Goal: Find specific page/section: Find specific page/section

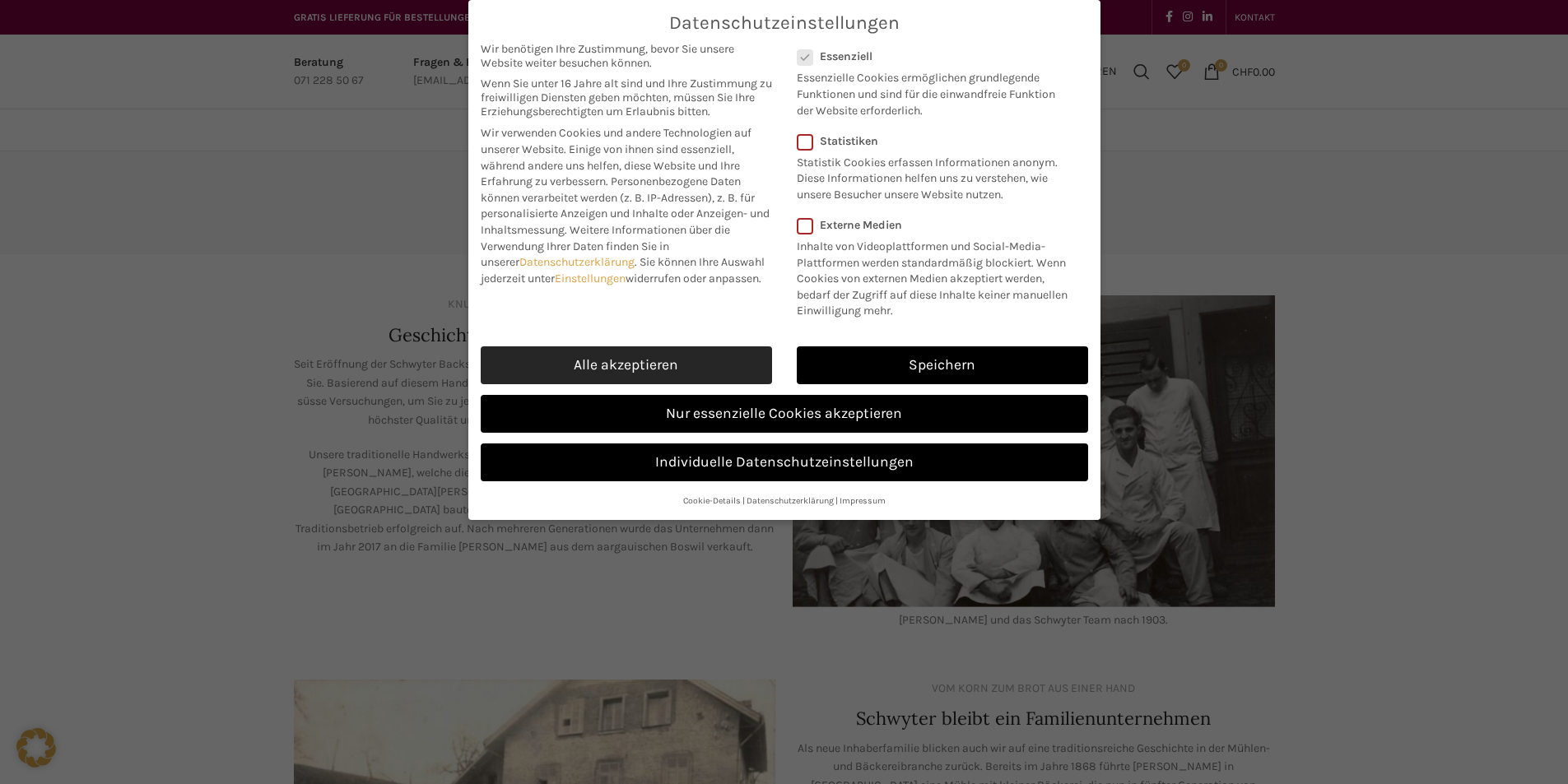
click at [704, 365] on link "Alle akzeptieren" at bounding box center [625, 366] width 291 height 38
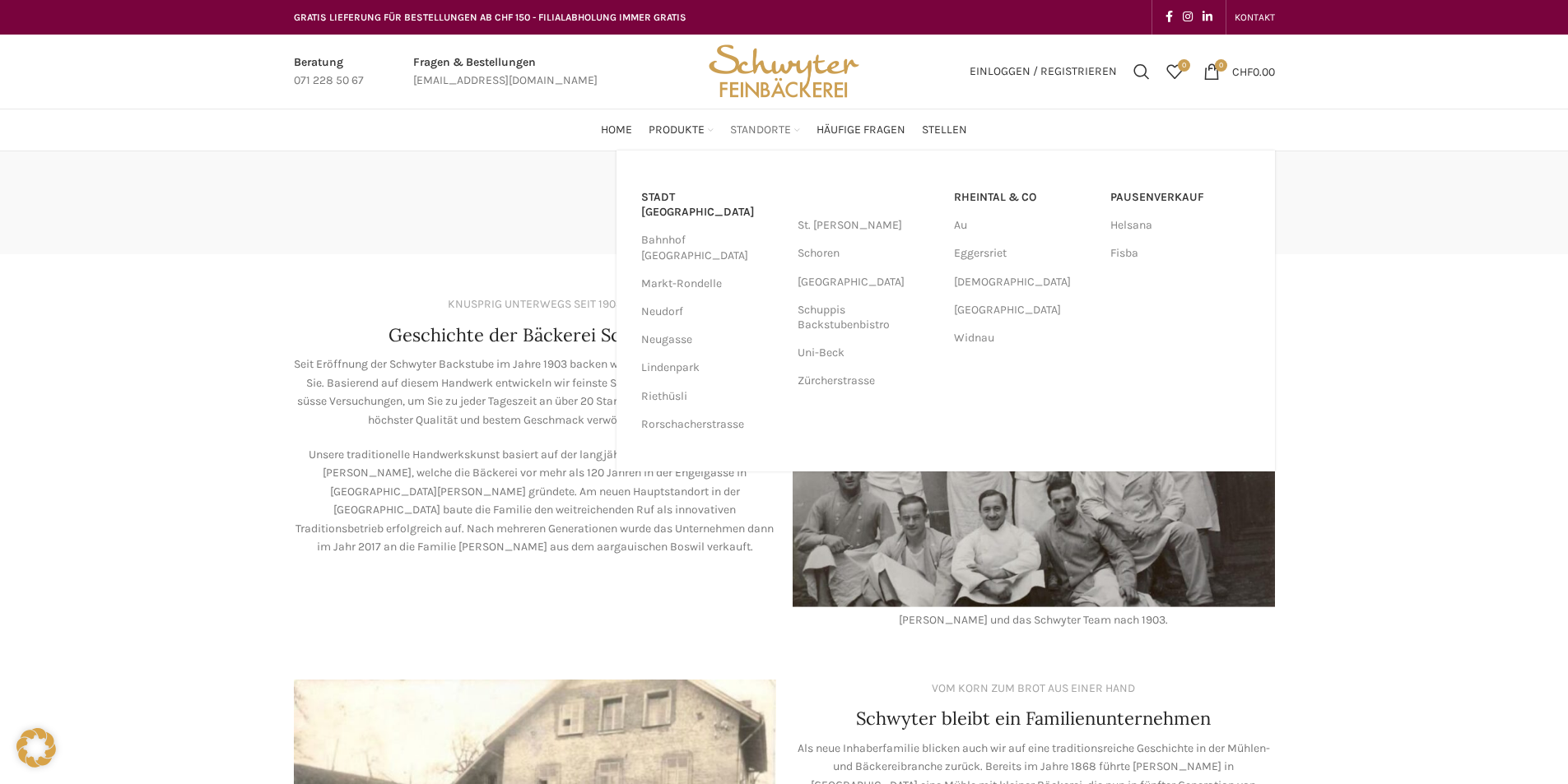
click at [781, 124] on span "Standorte" at bounding box center [761, 130] width 61 height 15
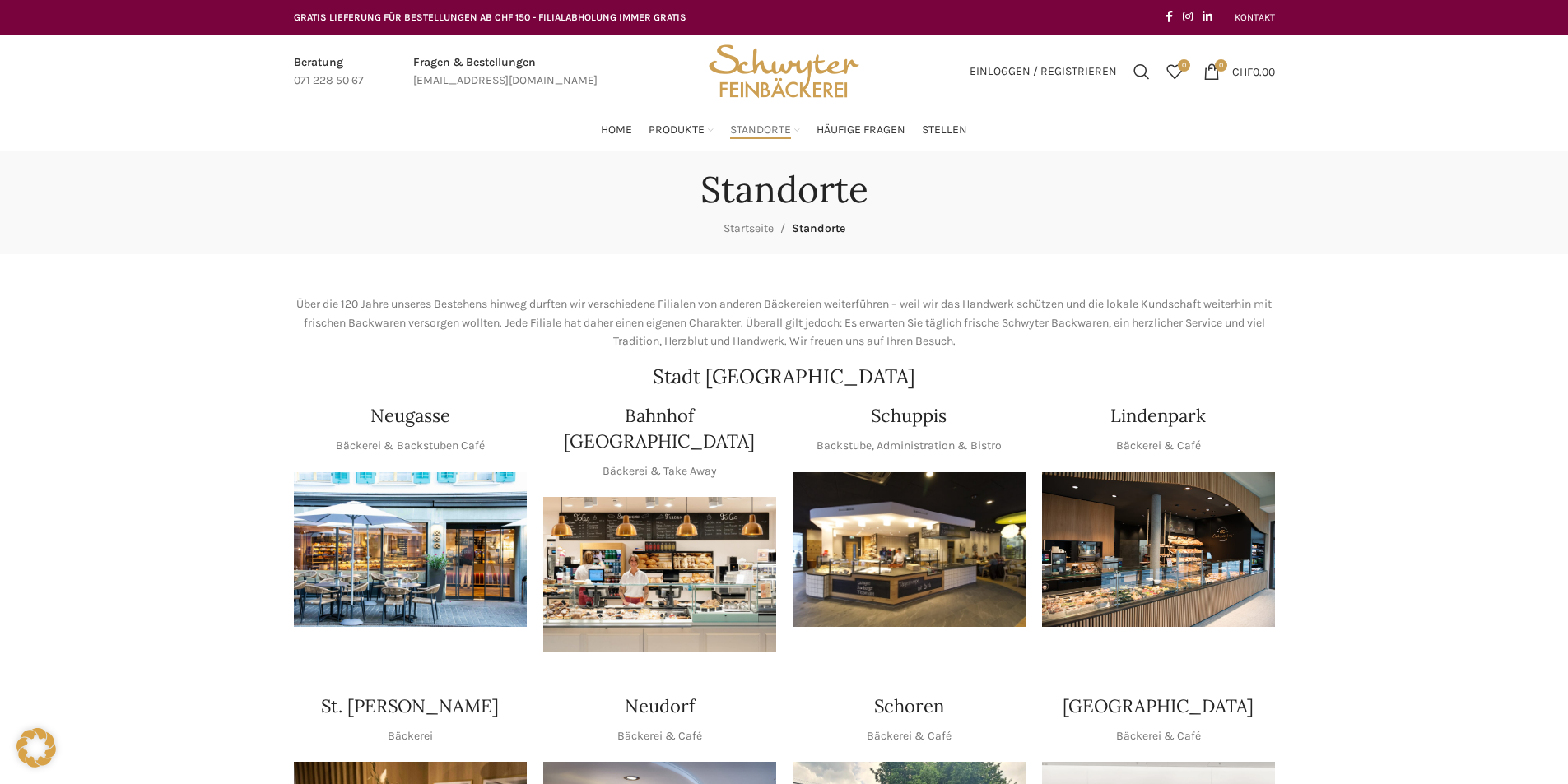
click at [607, 167] on div "Standorte Startseite Standorte" at bounding box center [784, 202] width 1568 height 103
